Goal: Navigation & Orientation: Find specific page/section

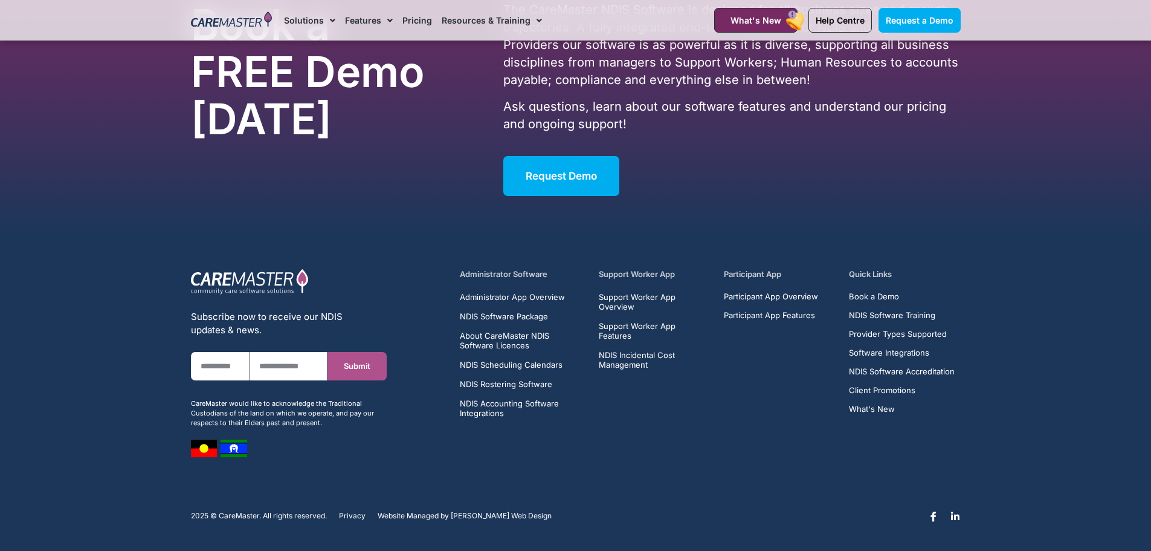
scroll to position [4302, 0]
